Goal: Find specific page/section: Find specific page/section

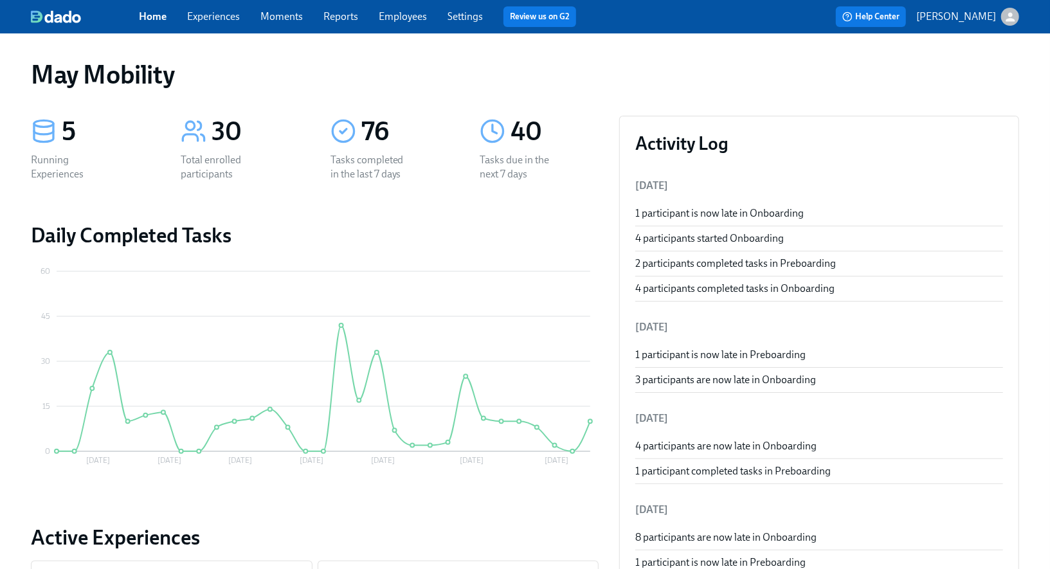
click at [194, 20] on link "Experiences" at bounding box center [213, 16] width 53 height 12
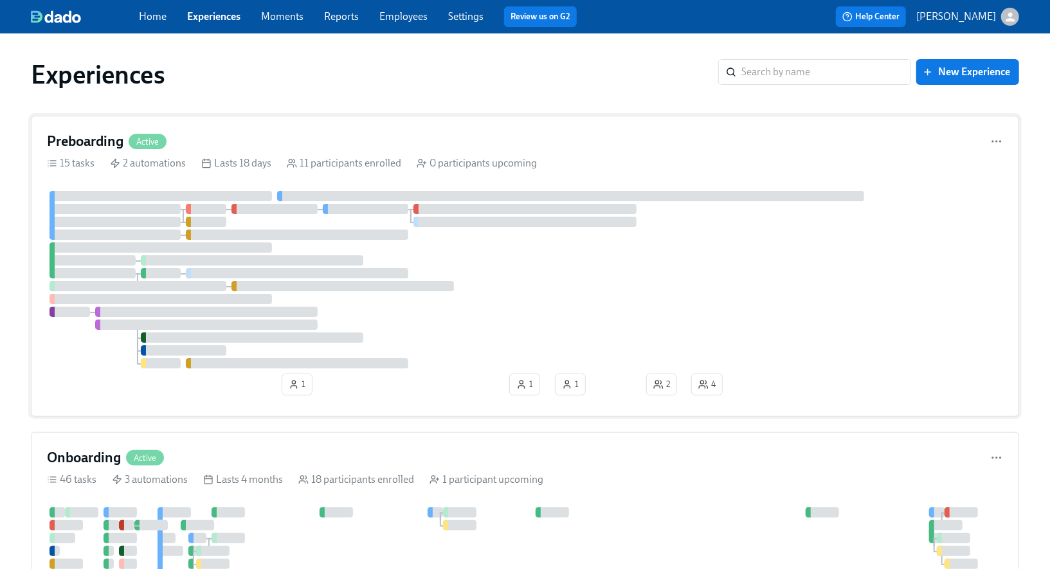
click at [106, 141] on h4 "Preboarding" at bounding box center [85, 141] width 77 height 19
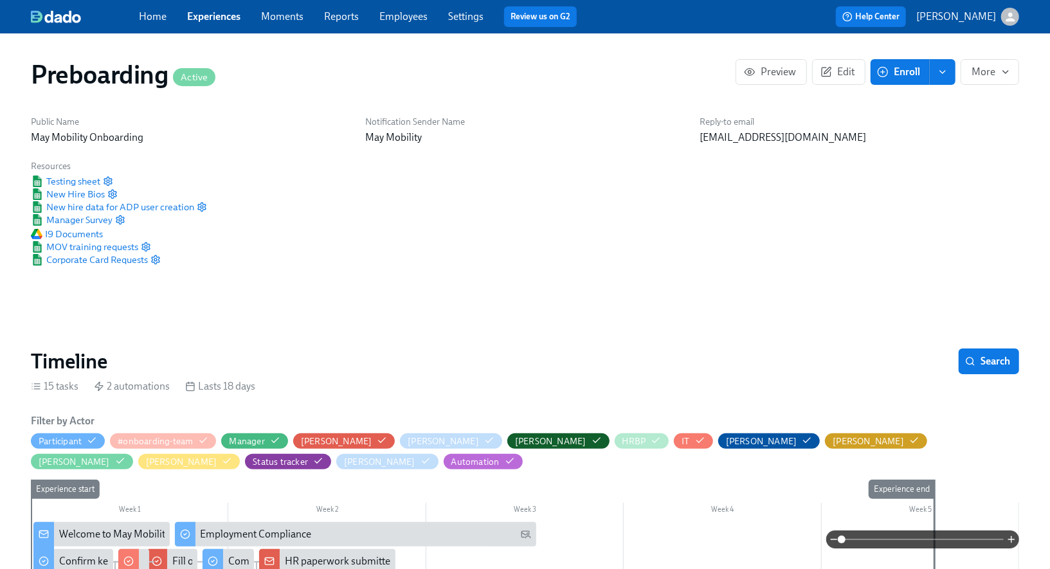
scroll to position [0, 1845]
click at [977, 358] on span "Search" at bounding box center [989, 361] width 42 height 13
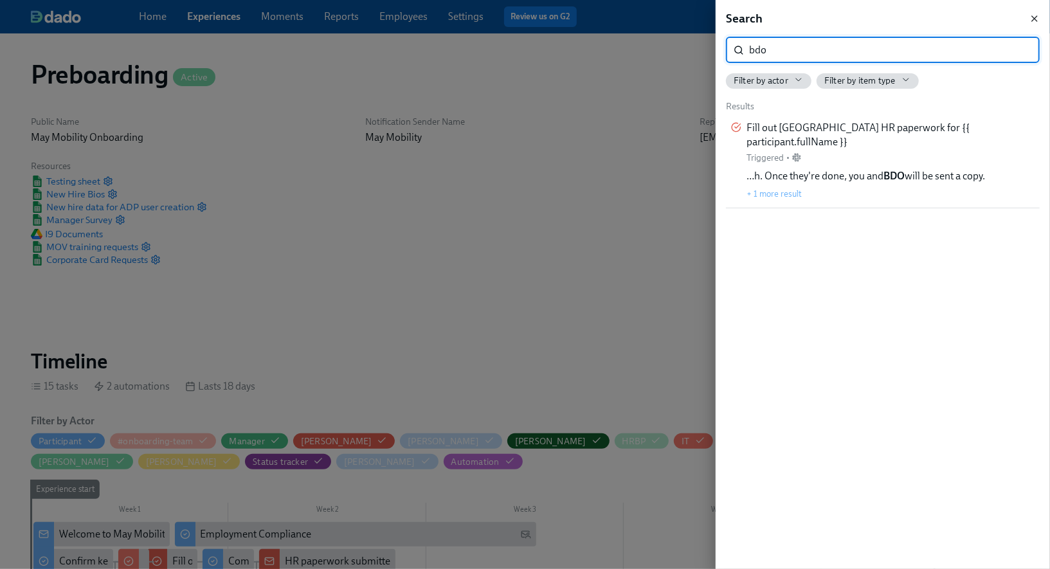
type input "bdo"
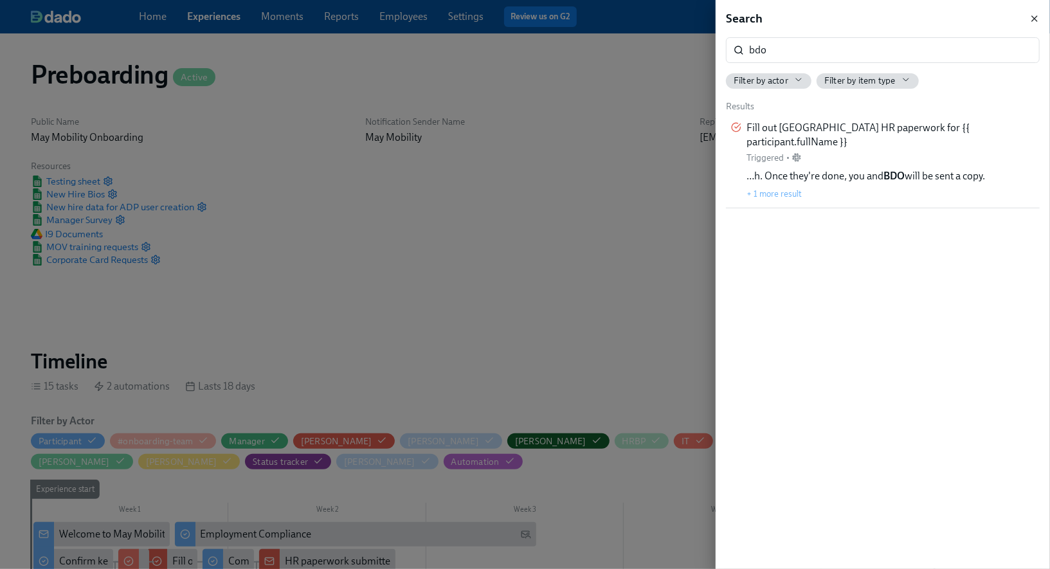
click at [1035, 17] on icon "button" at bounding box center [1034, 18] width 5 height 5
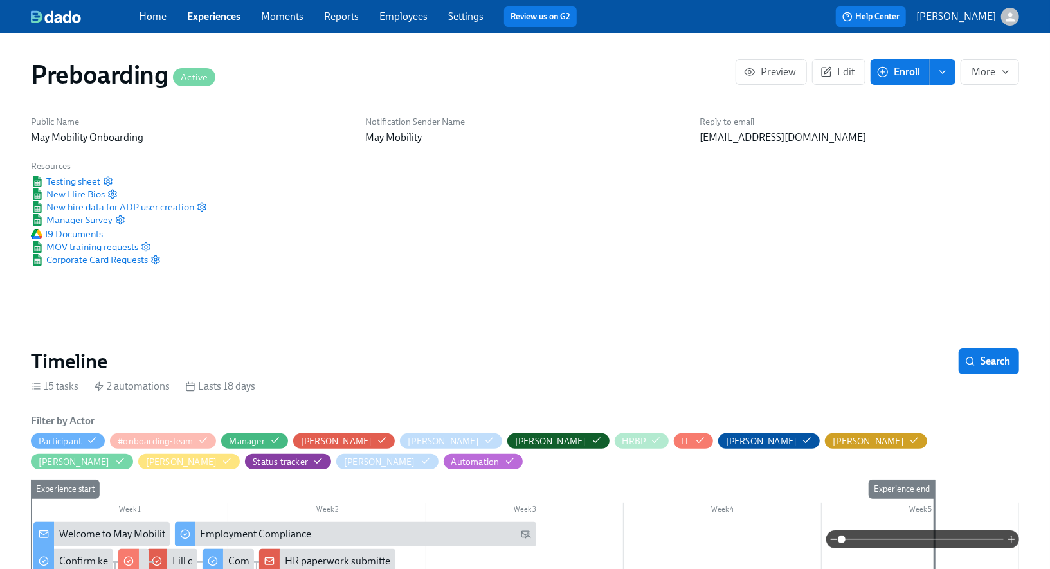
click at [210, 17] on link "Experiences" at bounding box center [213, 16] width 53 height 12
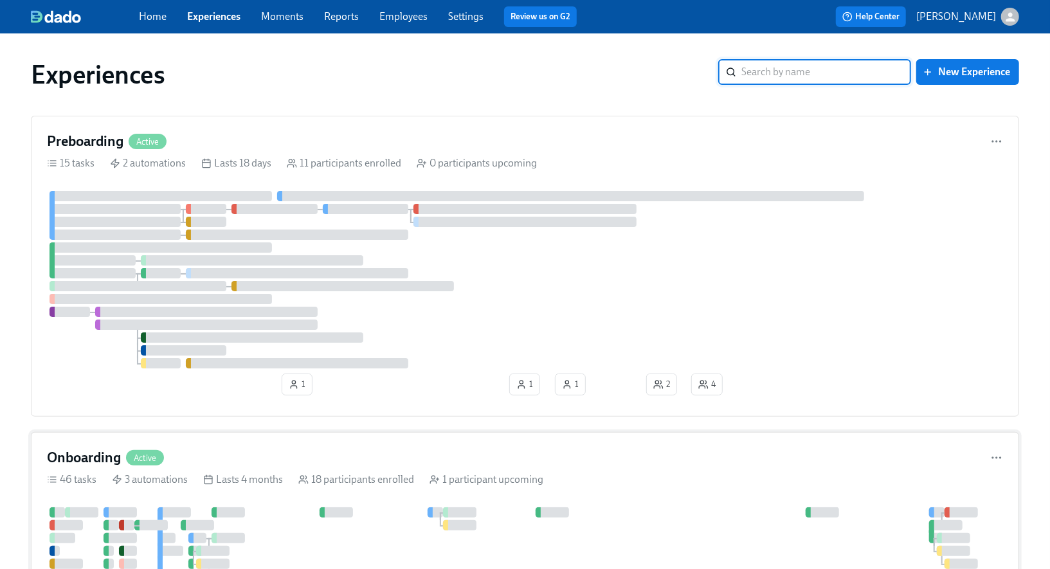
click at [84, 462] on h4 "Onboarding" at bounding box center [84, 457] width 74 height 19
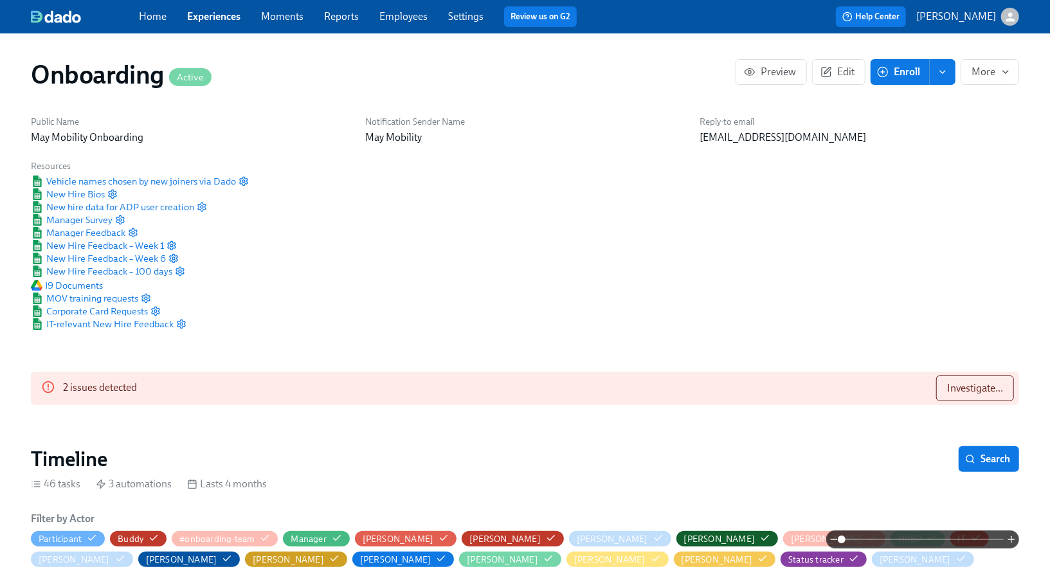
scroll to position [0, 4668]
click at [955, 388] on span "Investigate..." at bounding box center [975, 388] width 56 height 13
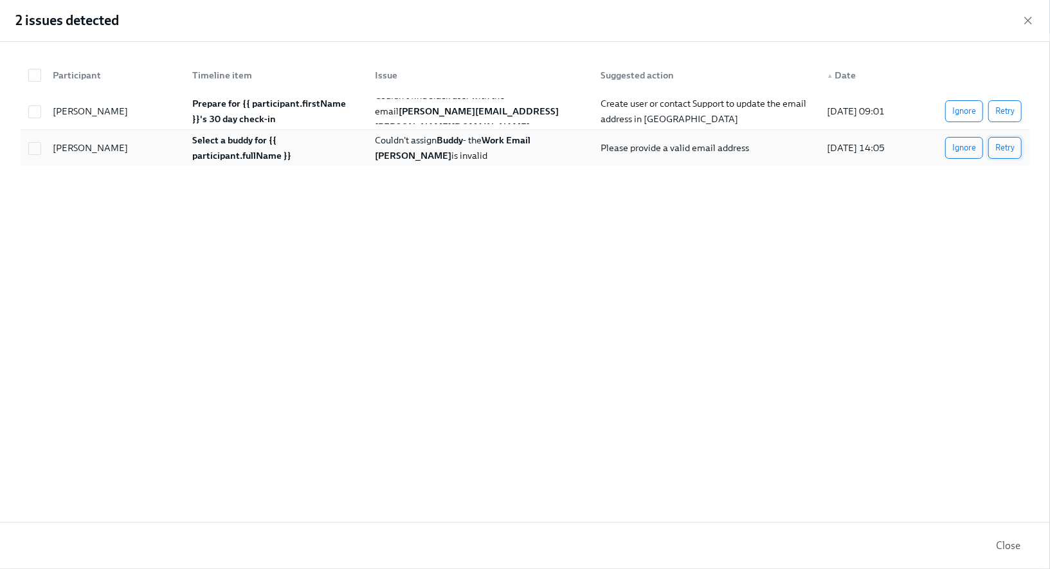
click at [1013, 147] on span "Retry" at bounding box center [1004, 147] width 19 height 13
click at [790, 111] on div "Create user or contact Support to update the email address in [GEOGRAPHIC_DATA]" at bounding box center [706, 111] width 221 height 31
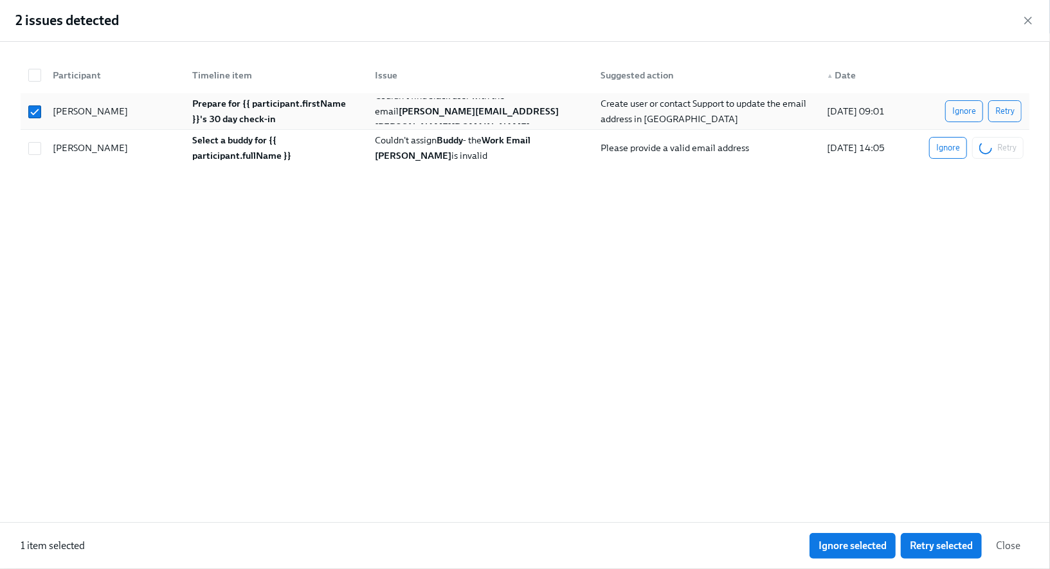
click at [790, 111] on div "Create user or contact Support to update the email address in [GEOGRAPHIC_DATA]" at bounding box center [706, 111] width 221 height 31
checkbox input "false"
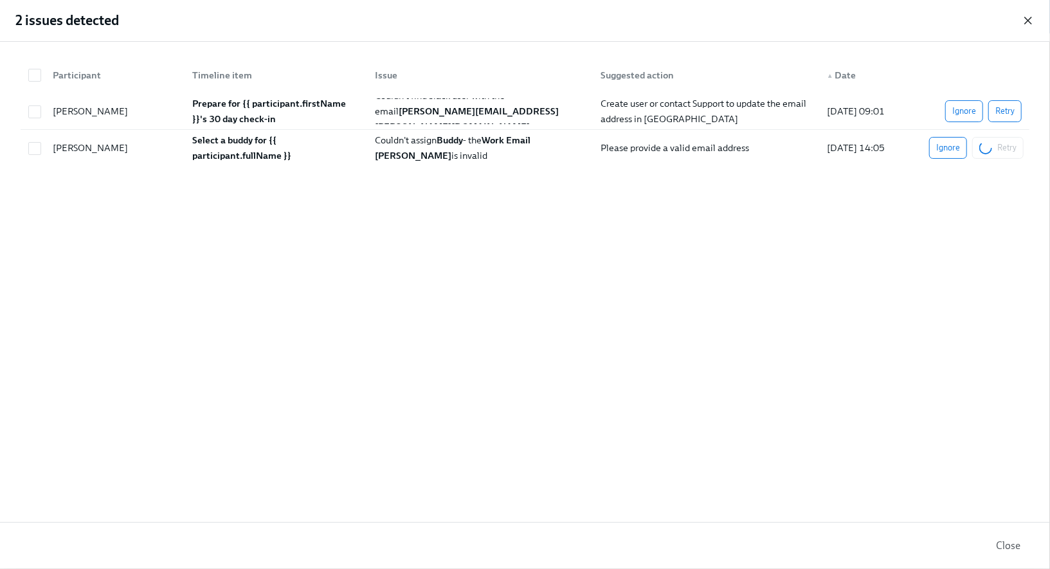
click at [1033, 19] on icon "button" at bounding box center [1028, 20] width 13 height 13
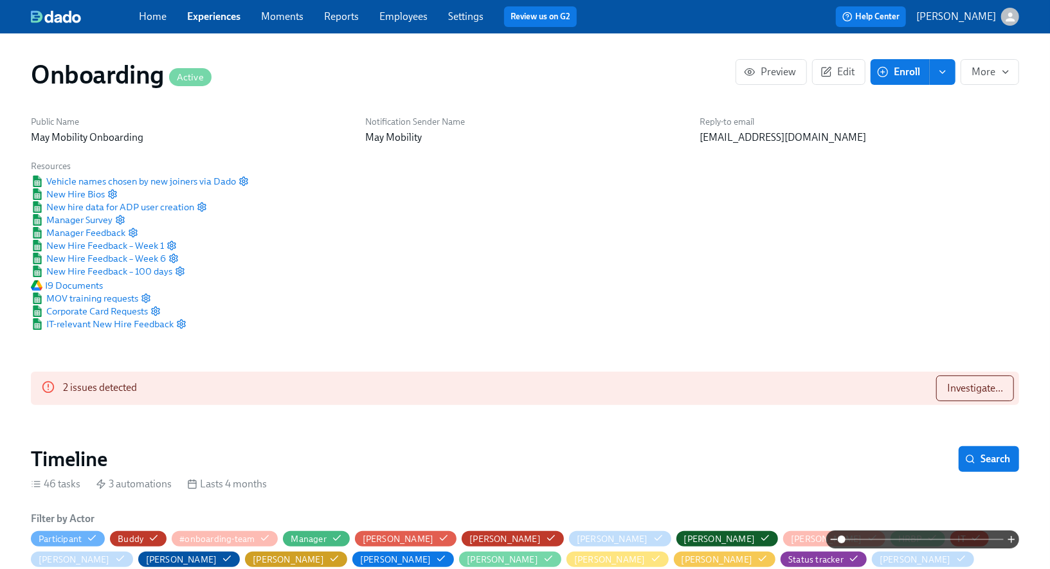
click at [394, 14] on link "Employees" at bounding box center [403, 16] width 48 height 12
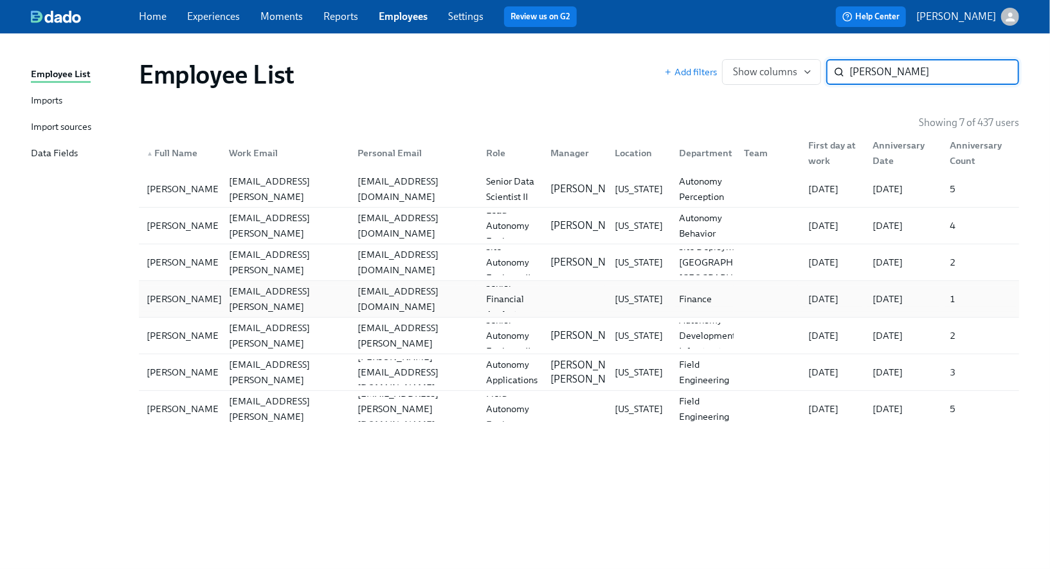
type input "[PERSON_NAME]"
click at [174, 298] on div "[PERSON_NAME]" at bounding box center [184, 298] width 86 height 15
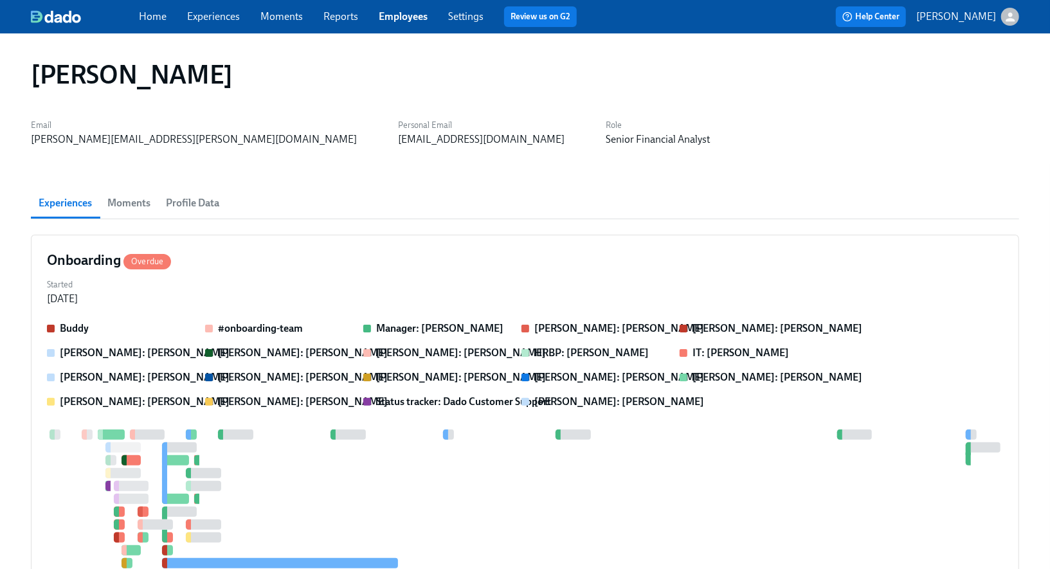
click at [181, 195] on span "Profile Data" at bounding box center [192, 203] width 53 height 18
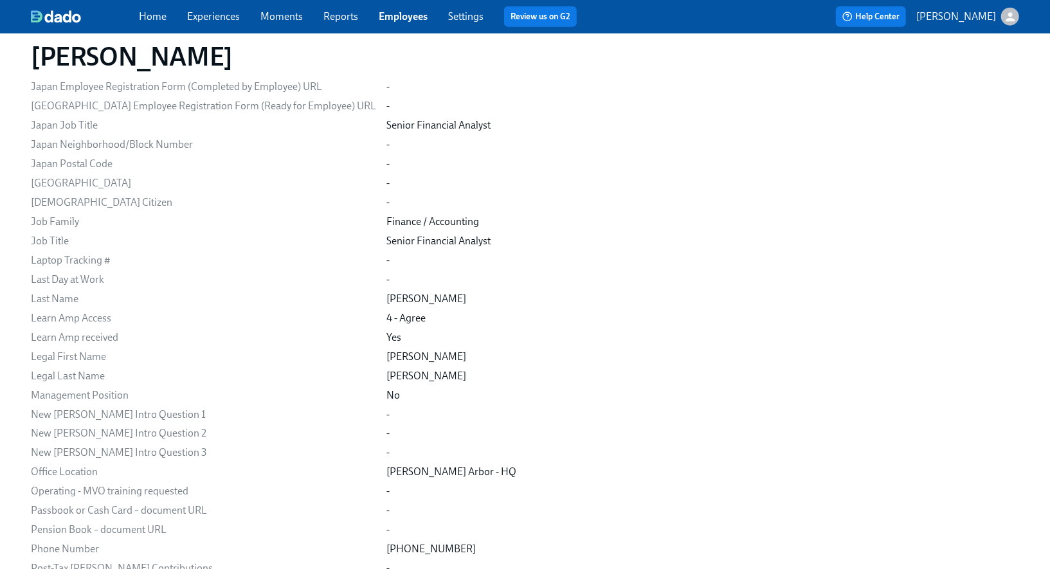
scroll to position [72, 0]
